Goal: Information Seeking & Learning: Learn about a topic

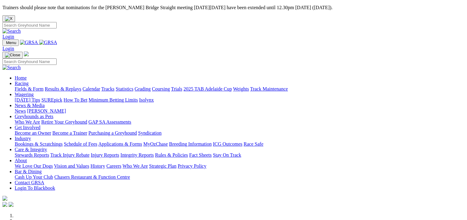
click at [81, 86] on link "Results & Replays" at bounding box center [63, 88] width 36 height 5
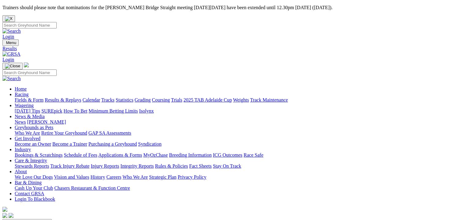
click at [22, 97] on link "Fields & Form" at bounding box center [29, 99] width 29 height 5
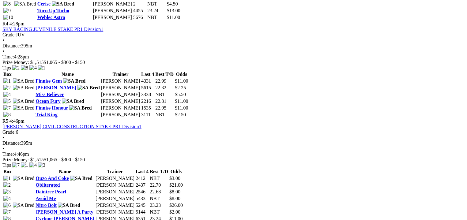
scroll to position [604, 0]
